Goal: Check status: Check status

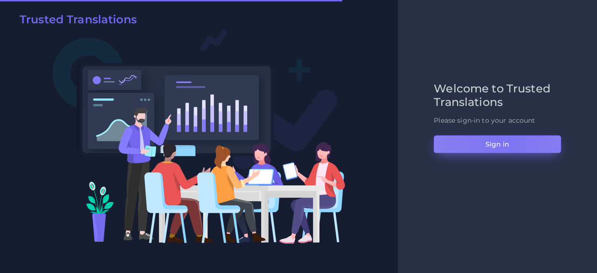
click at [504, 143] on button "Sign in" at bounding box center [497, 144] width 127 height 18
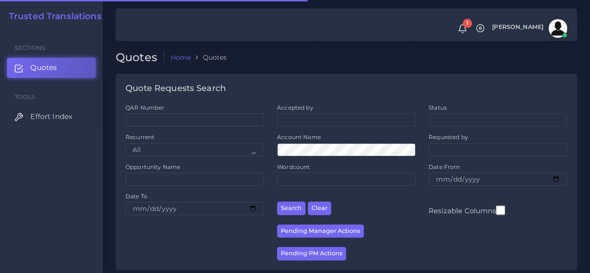
click at [203, 112] on div "QAR Number" at bounding box center [194, 115] width 139 height 23
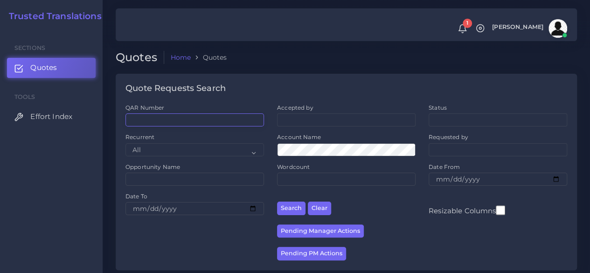
click at [204, 116] on input "QAR Number" at bounding box center [194, 119] width 139 height 13
paste input "QAR126422"
type input "QAR126422"
click at [277, 201] on button "Search" at bounding box center [291, 208] width 28 height 14
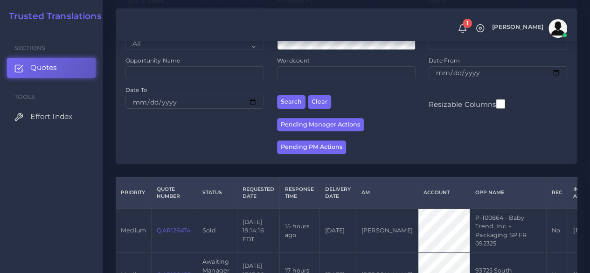
scroll to position [155, 0]
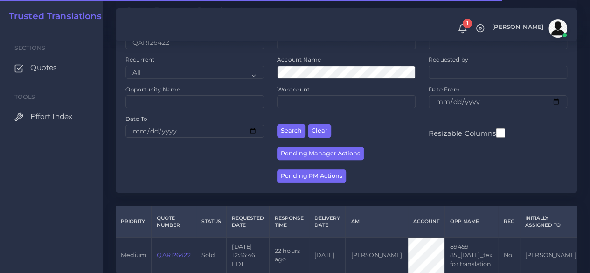
scroll to position [119, 0]
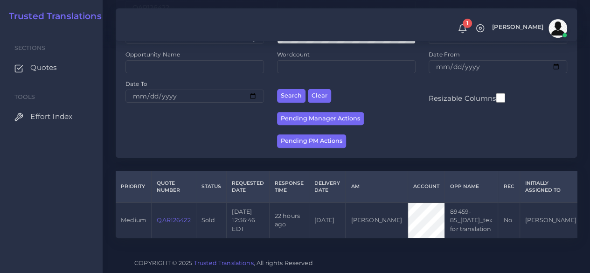
click at [187, 216] on link "QAR126422" at bounding box center [174, 219] width 34 height 7
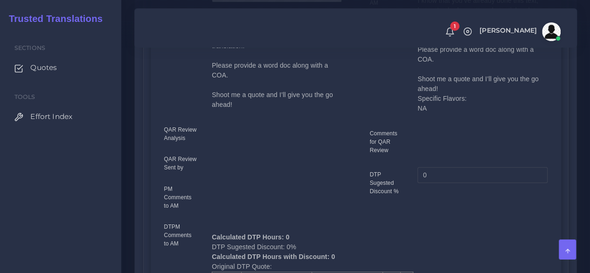
scroll to position [93, 0]
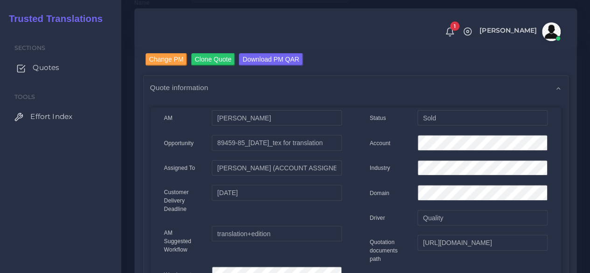
click at [37, 65] on span "Quotes" at bounding box center [46, 67] width 27 height 10
